Goal: Go to known website: Access a specific website the user already knows

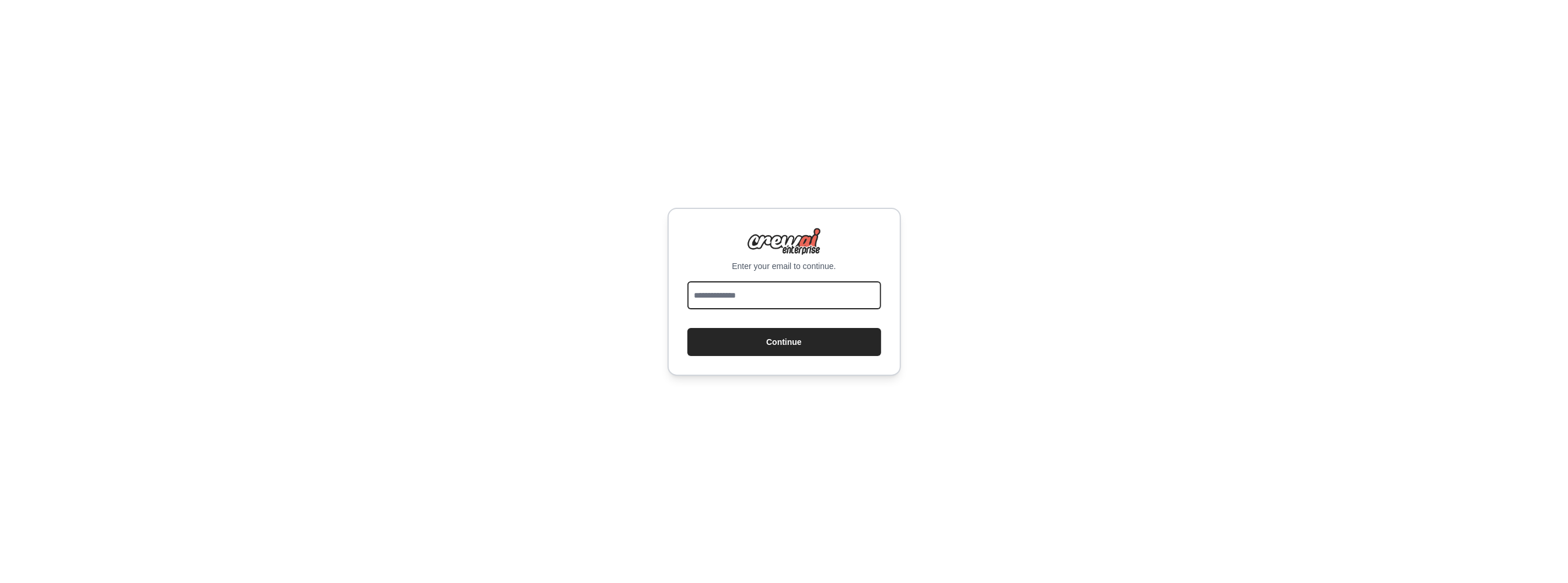
click at [799, 286] on input "email" at bounding box center [784, 295] width 194 height 28
type input "**********"
click at [780, 344] on button "Continue" at bounding box center [784, 341] width 194 height 28
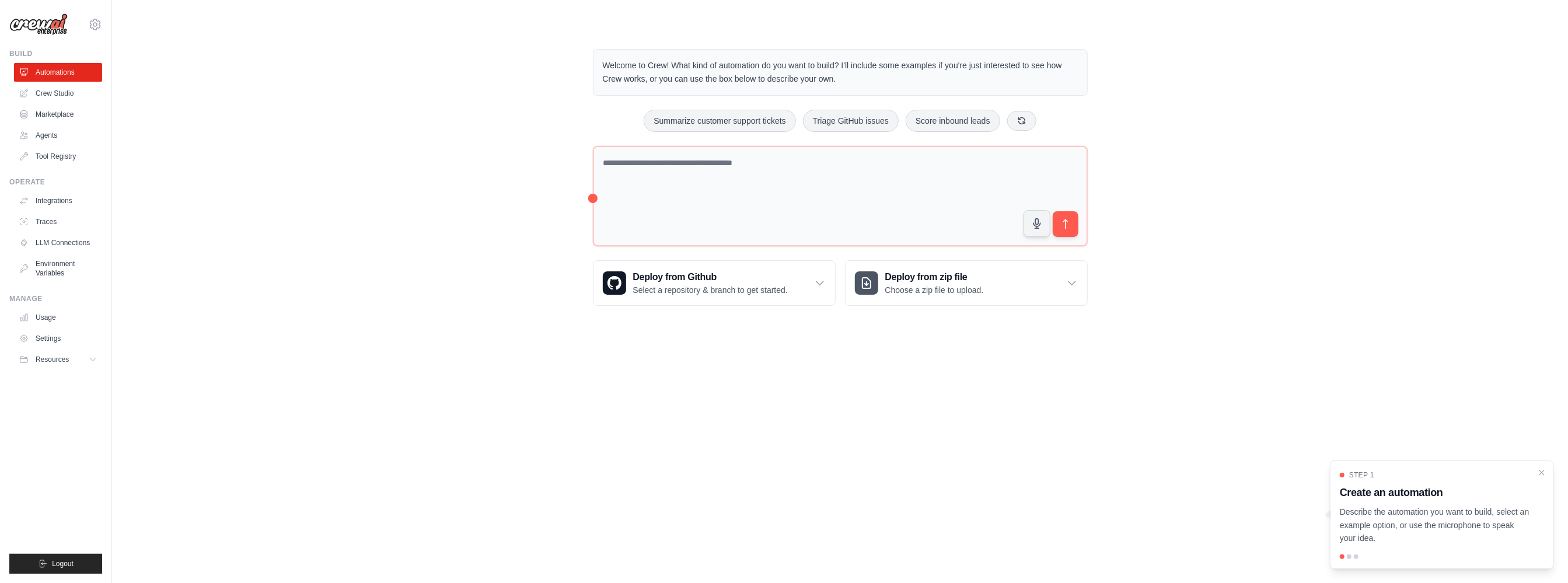
click at [374, 118] on div "Welcome to Crew! What kind of automation do you want to build? I'll include som…" at bounding box center [839, 178] width 1418 height 294
